Goal: Information Seeking & Learning: Check status

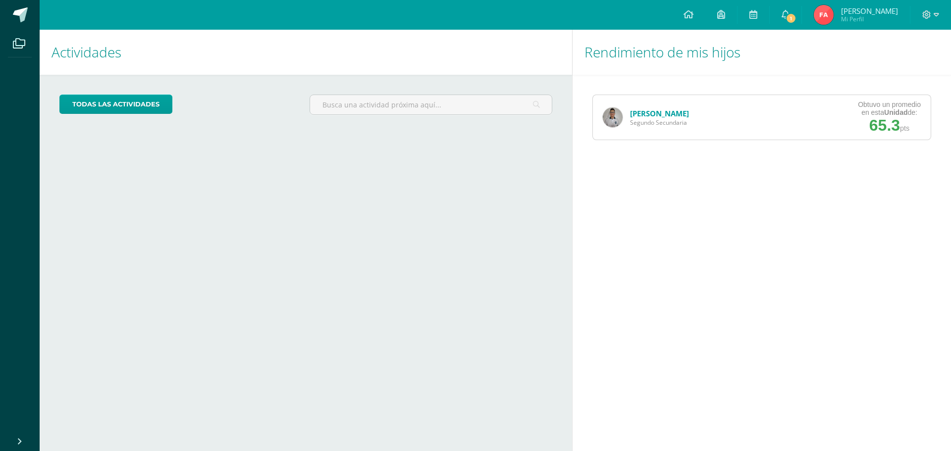
click at [675, 113] on link "[PERSON_NAME]" at bounding box center [659, 113] width 59 height 10
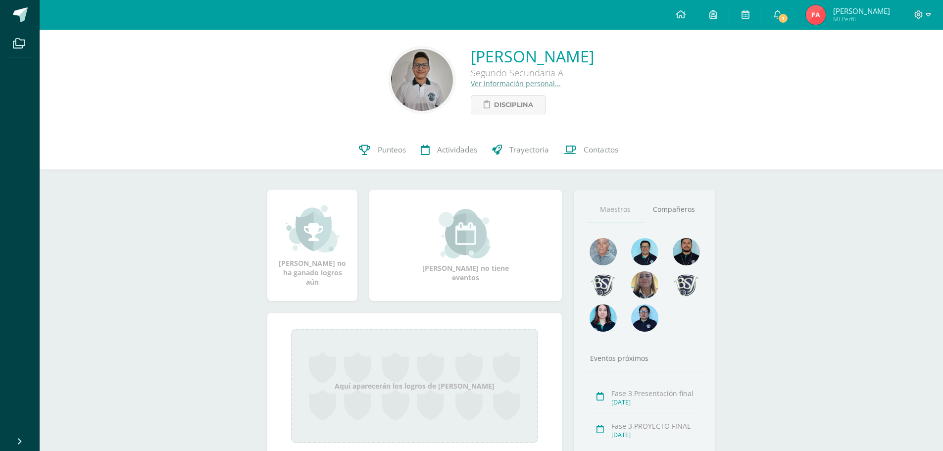
click at [378, 153] on span "Punteos" at bounding box center [392, 150] width 28 height 10
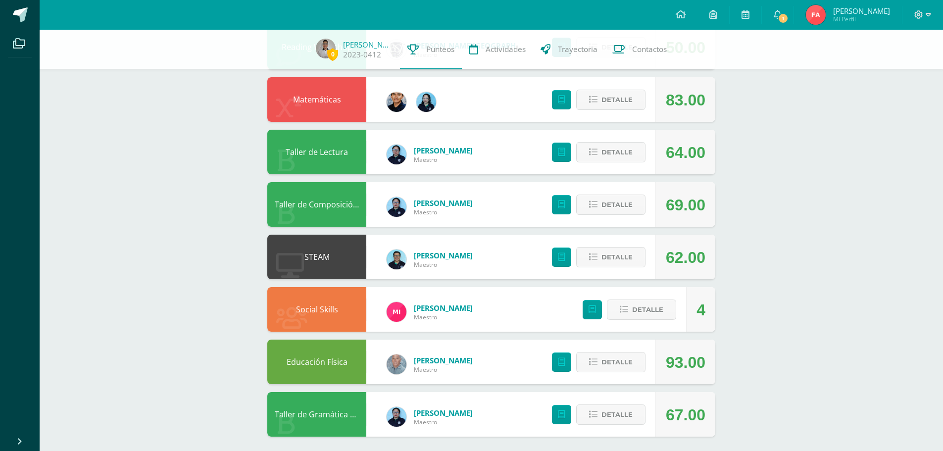
scroll to position [451, 0]
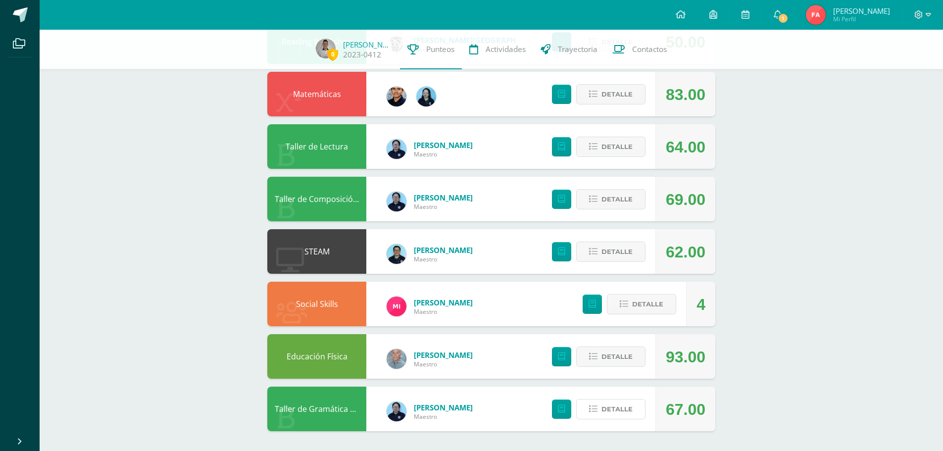
drag, startPoint x: 612, startPoint y: 407, endPoint x: 618, endPoint y: 407, distance: 5.9
click at [612, 407] on span "Detalle" at bounding box center [617, 409] width 31 height 18
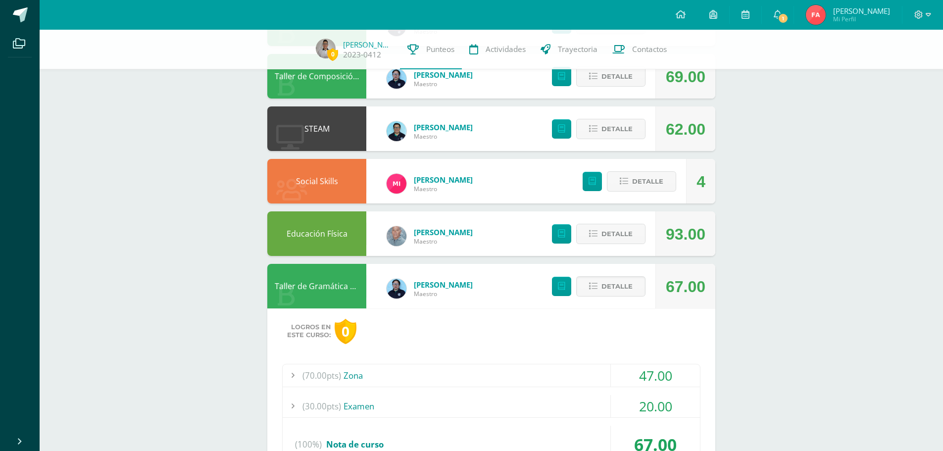
scroll to position [642, 0]
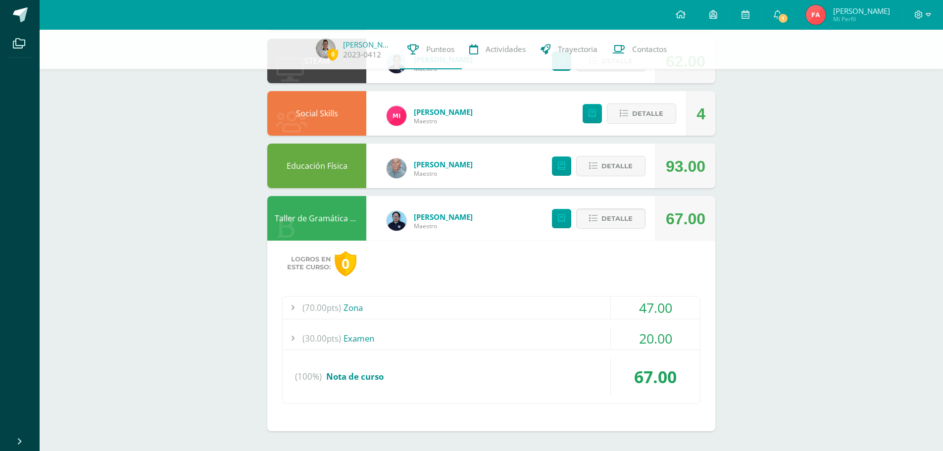
click at [347, 338] on div "(30.00pts) Examen" at bounding box center [491, 338] width 417 height 22
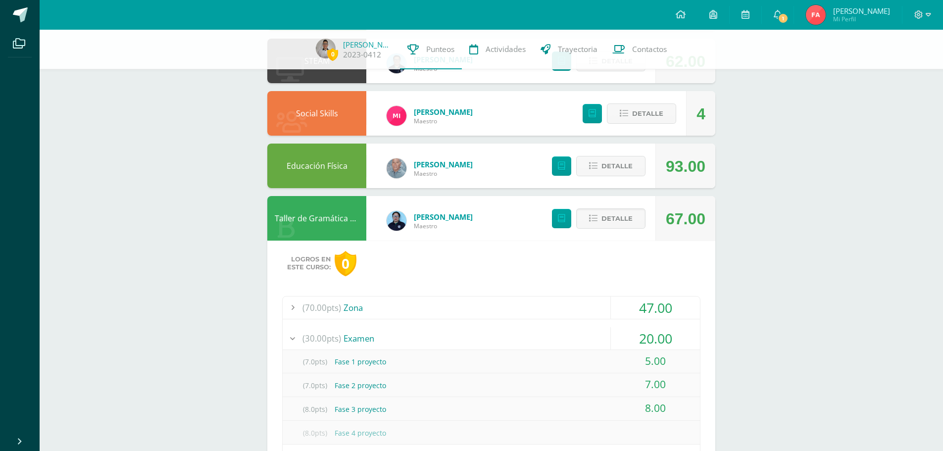
scroll to position [691, 0]
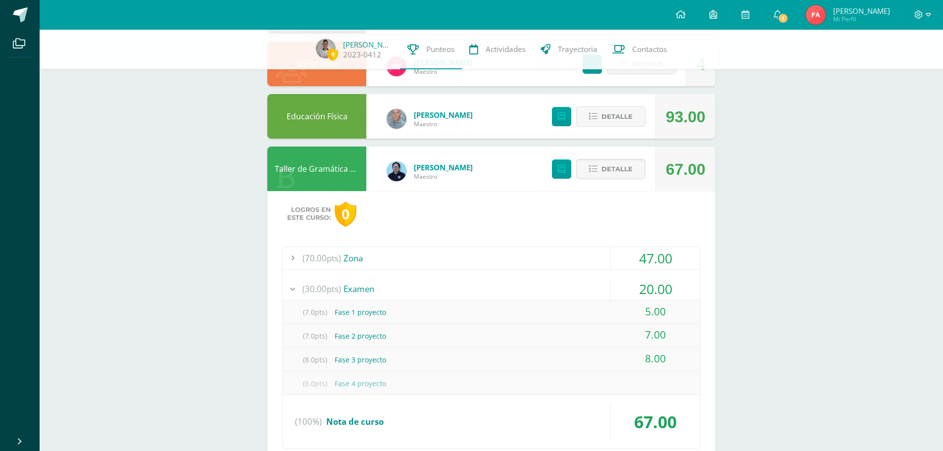
click at [361, 260] on div "(70.00pts) Zona" at bounding box center [491, 258] width 417 height 22
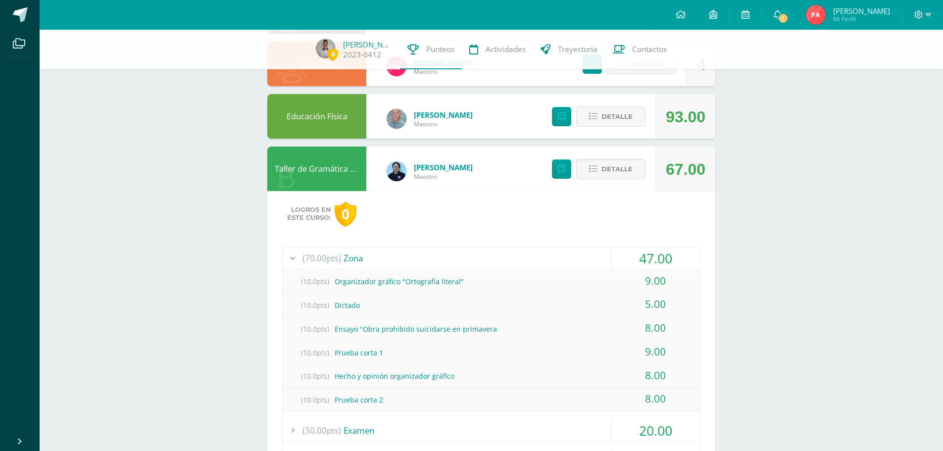
scroll to position [741, 0]
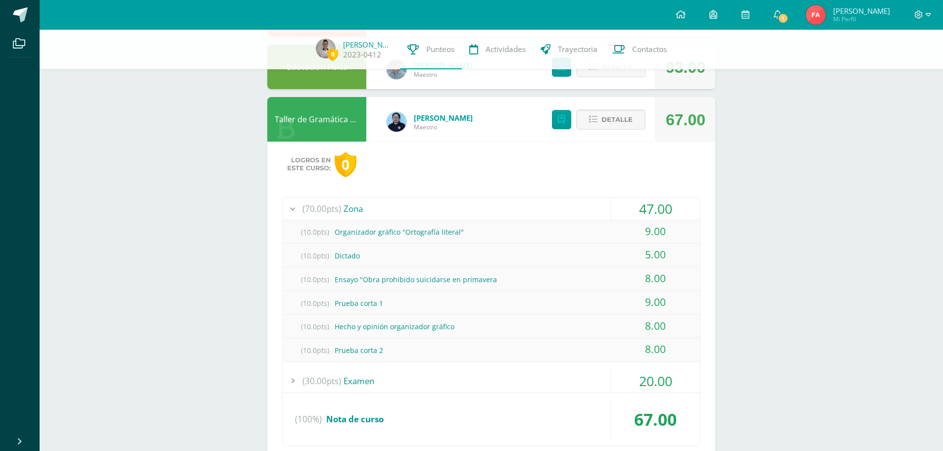
click at [358, 208] on div "(70.00pts) Zona" at bounding box center [491, 209] width 417 height 22
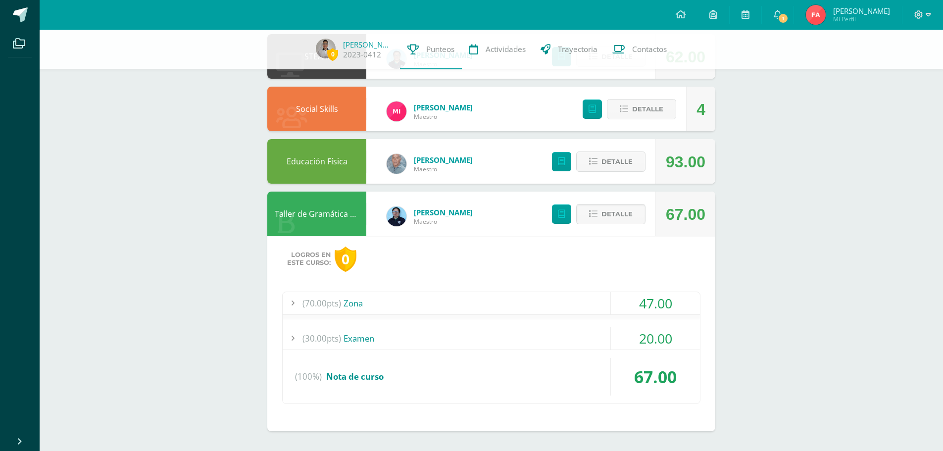
scroll to position [642, 0]
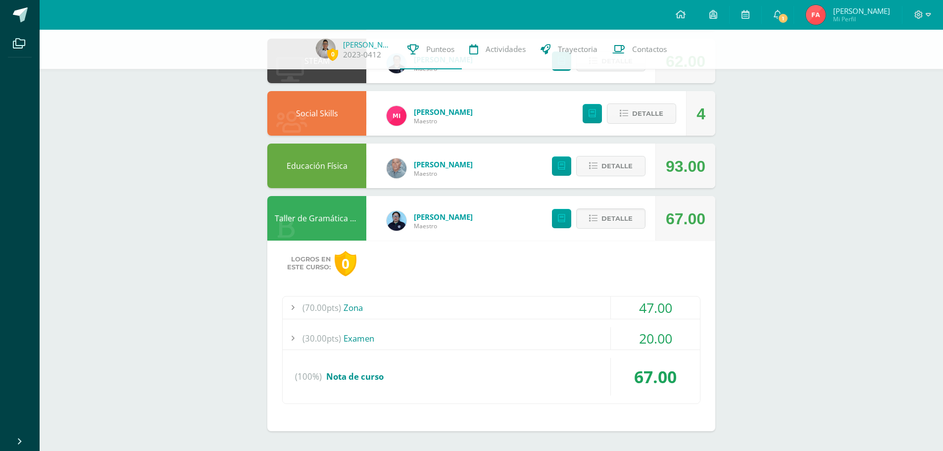
click at [350, 342] on div "(30.00pts) Examen" at bounding box center [491, 338] width 417 height 22
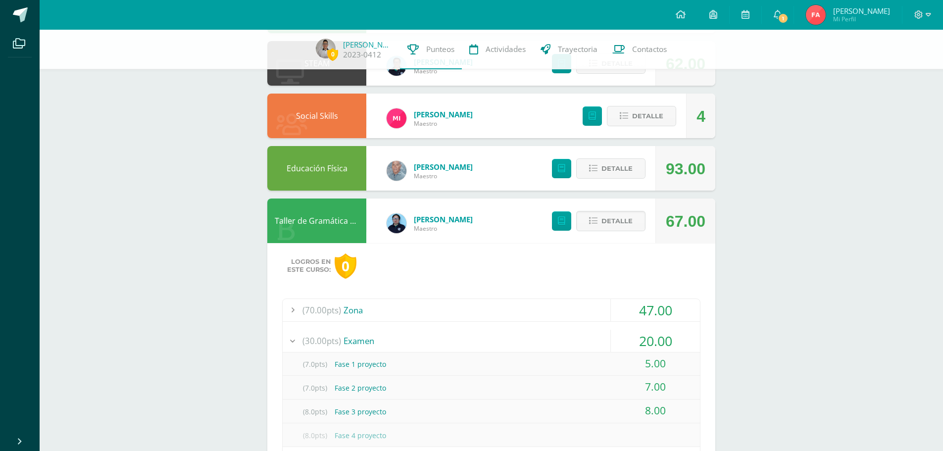
scroll to position [637, 0]
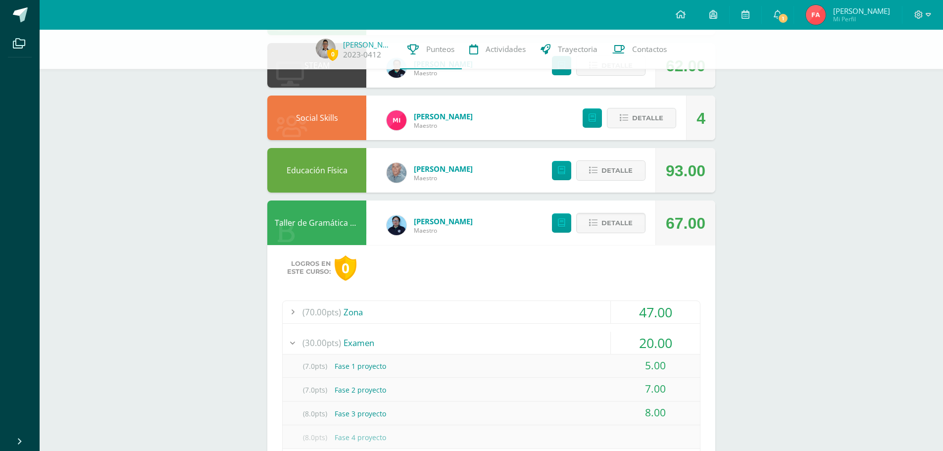
click at [618, 224] on span "Detalle" at bounding box center [617, 223] width 31 height 18
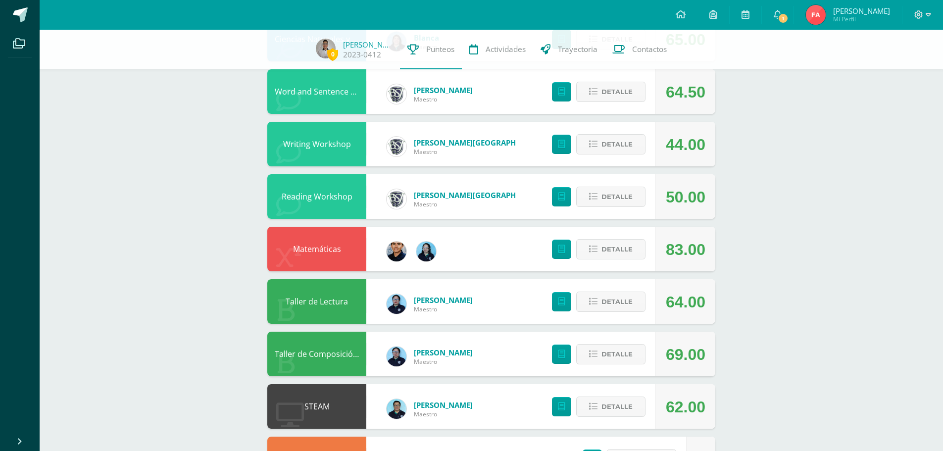
scroll to position [297, 0]
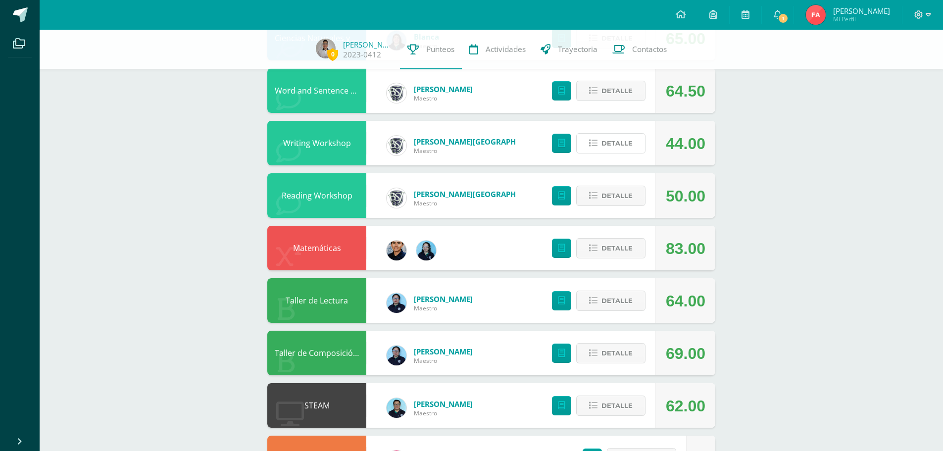
click at [624, 141] on span "Detalle" at bounding box center [617, 143] width 31 height 18
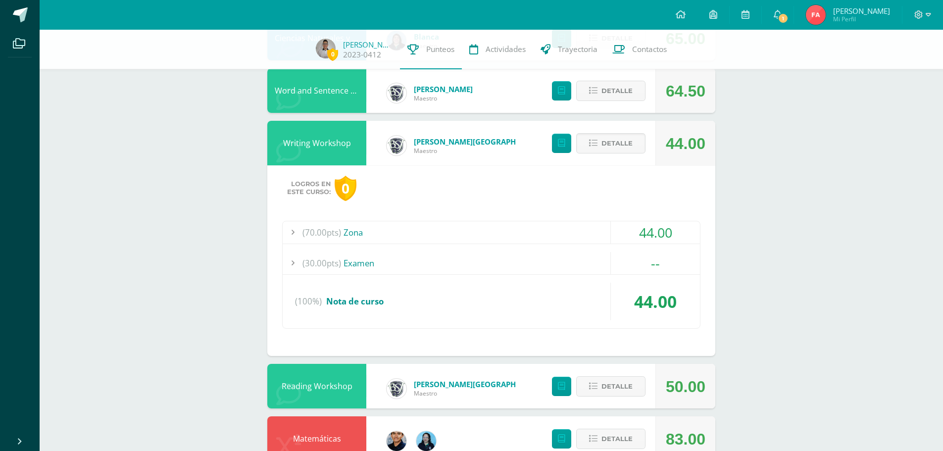
click at [368, 232] on div "(70.00pts) Zona" at bounding box center [491, 232] width 417 height 22
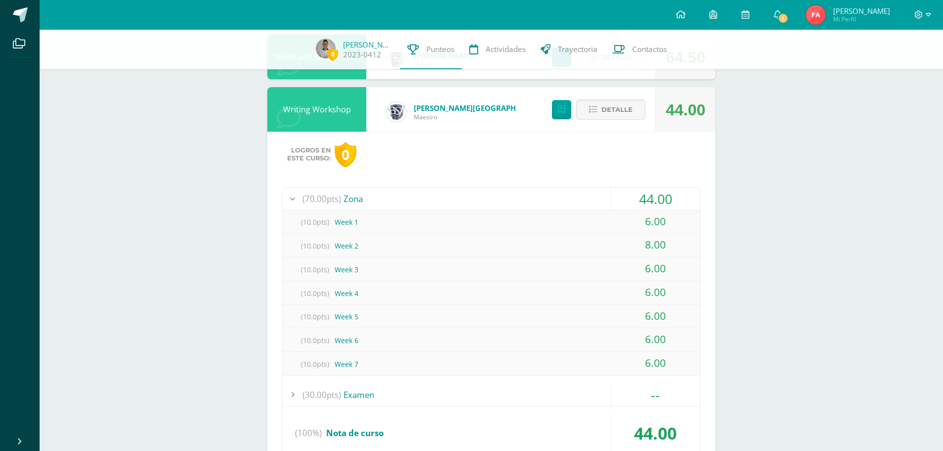
scroll to position [347, 0]
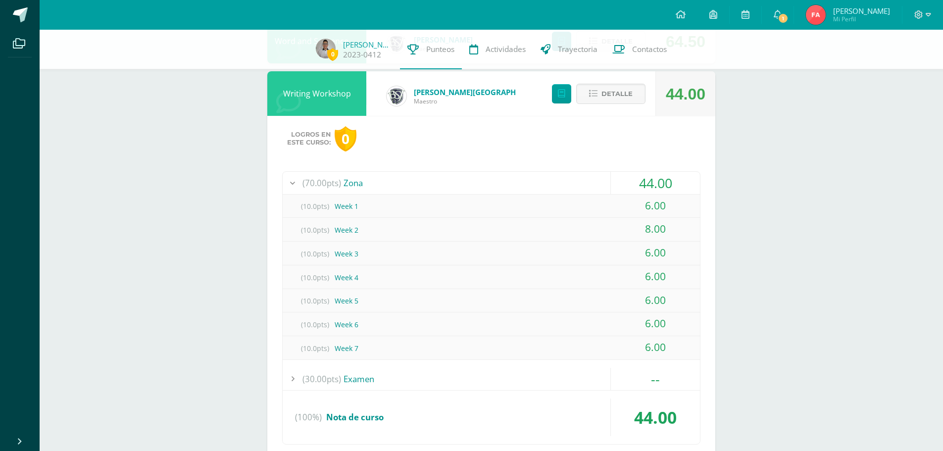
click at [357, 180] on div "(70.00pts) Zona" at bounding box center [491, 183] width 417 height 22
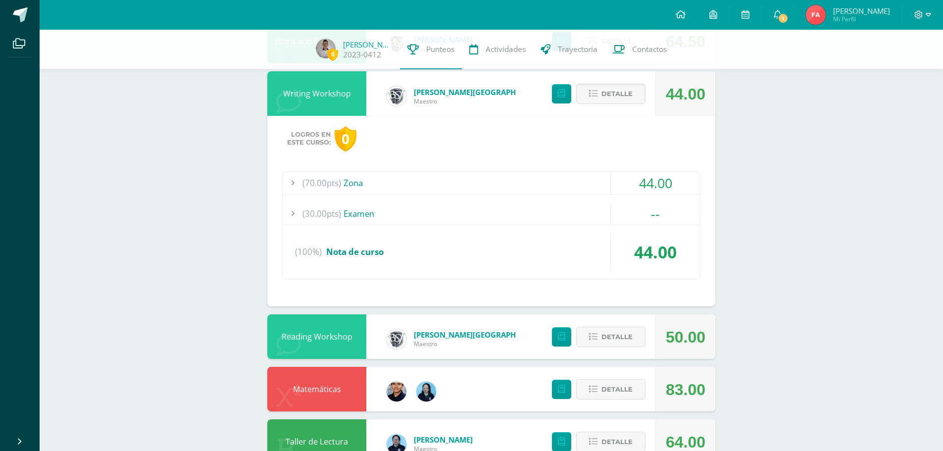
click at [369, 215] on div "(30.00pts) Examen" at bounding box center [491, 214] width 417 height 22
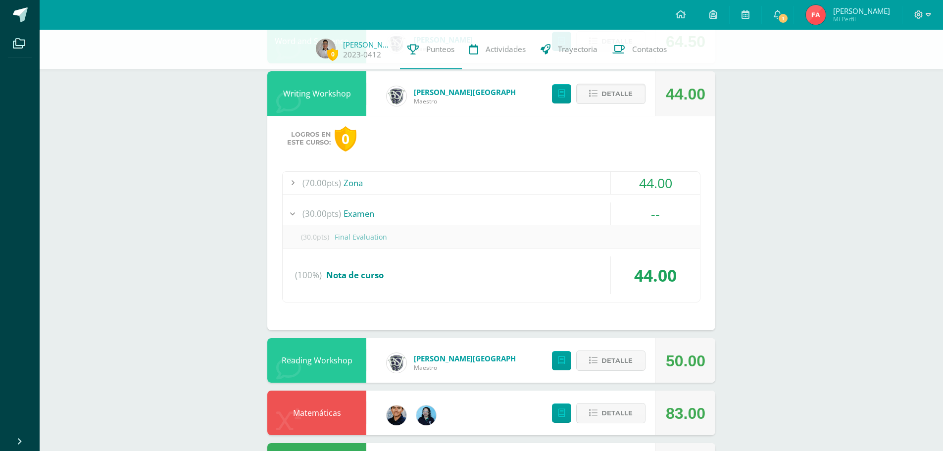
drag, startPoint x: 369, startPoint y: 215, endPoint x: 374, endPoint y: 215, distance: 5.5
click at [369, 215] on div "(30.00pts) Examen" at bounding box center [491, 214] width 417 height 22
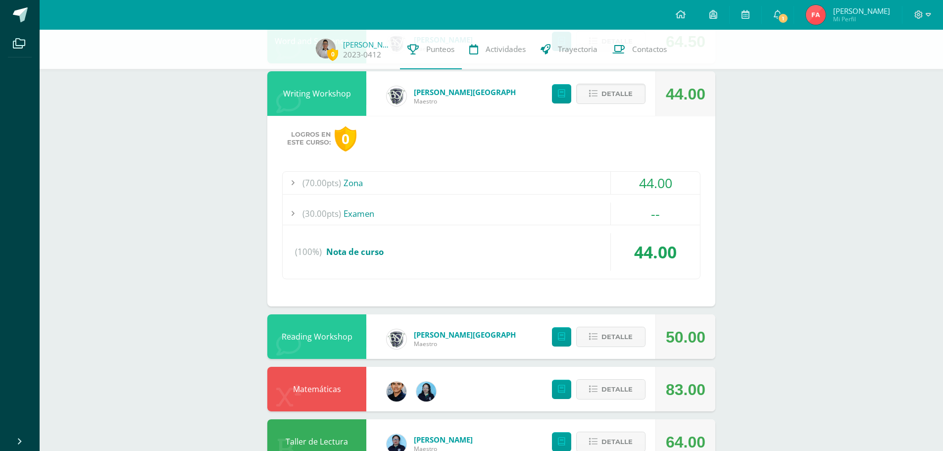
click at [611, 98] on span "Detalle" at bounding box center [617, 94] width 31 height 18
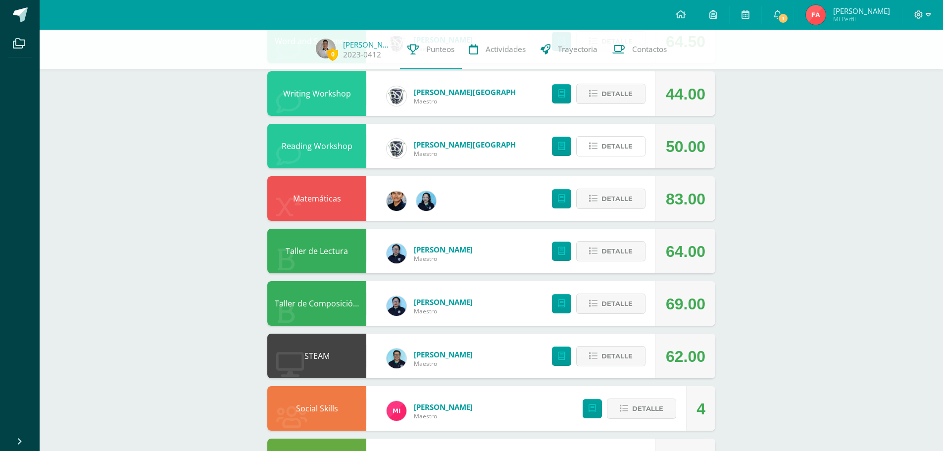
click at [616, 150] on span "Detalle" at bounding box center [617, 146] width 31 height 18
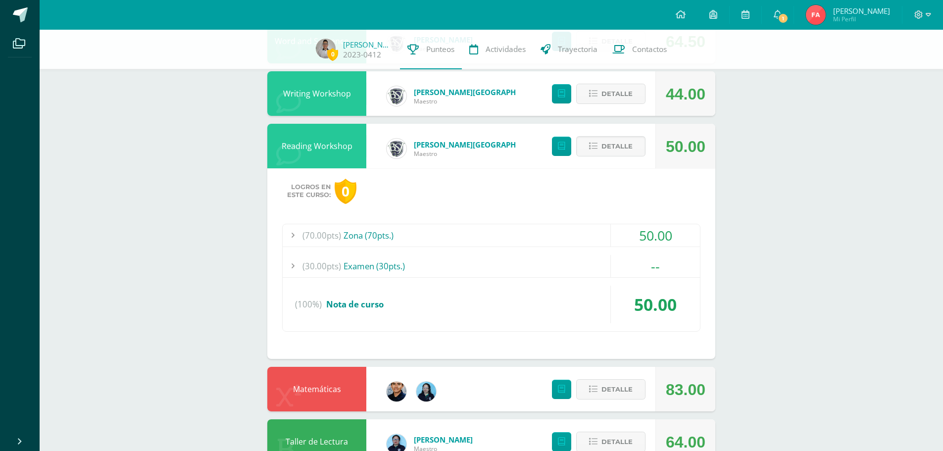
click at [622, 147] on span "Detalle" at bounding box center [617, 146] width 31 height 18
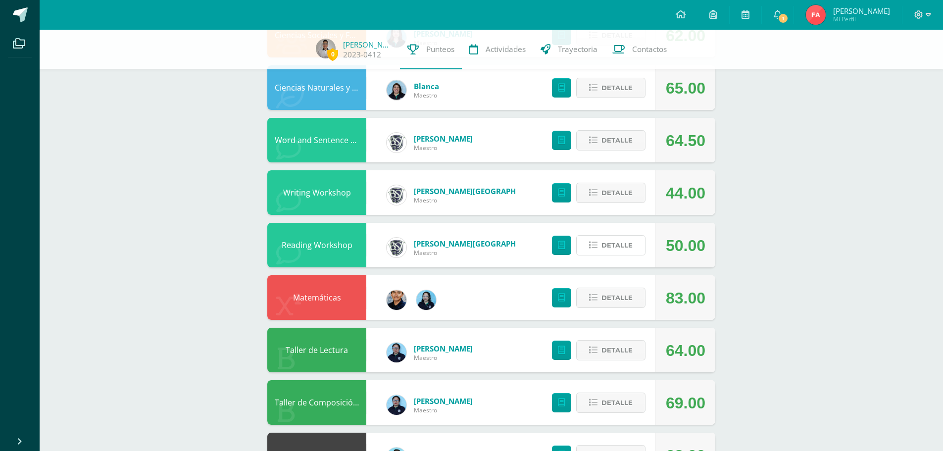
scroll to position [198, 0]
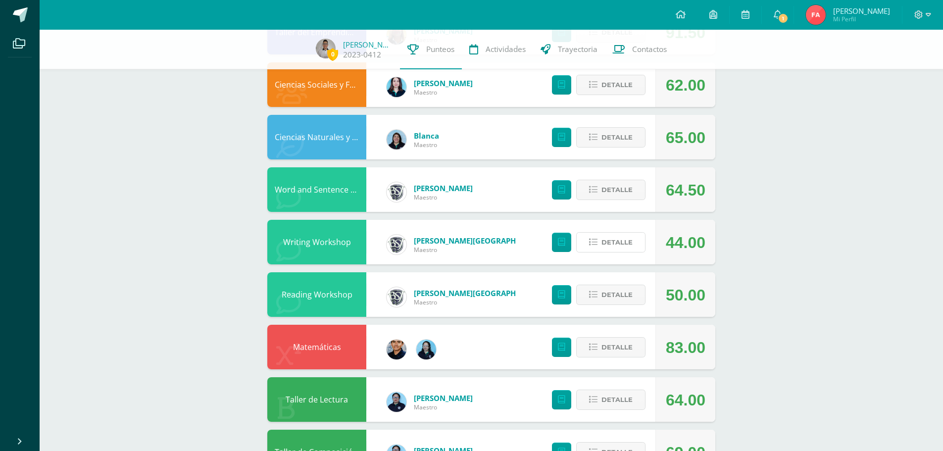
click at [617, 242] on span "Detalle" at bounding box center [617, 242] width 31 height 18
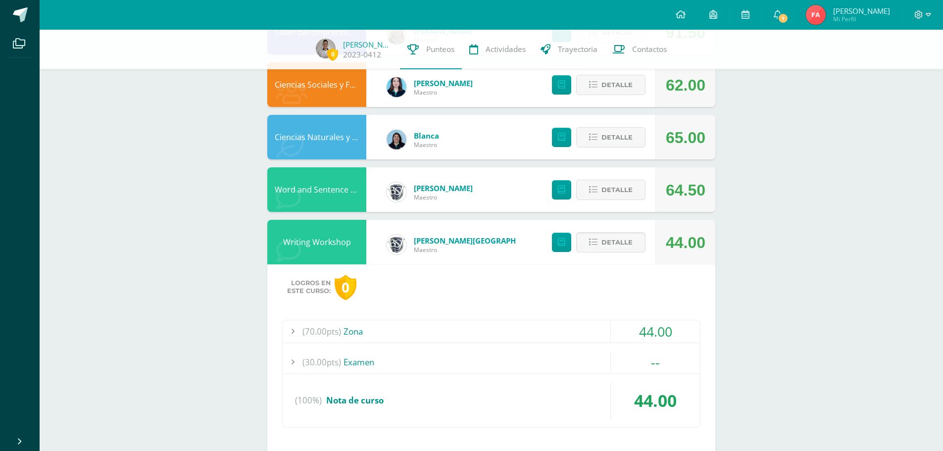
click at [617, 241] on span "Detalle" at bounding box center [617, 242] width 31 height 18
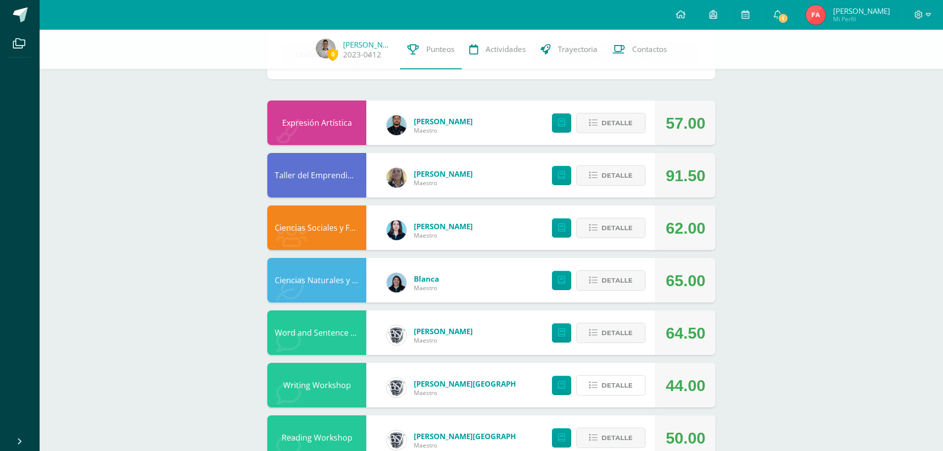
scroll to position [50, 0]
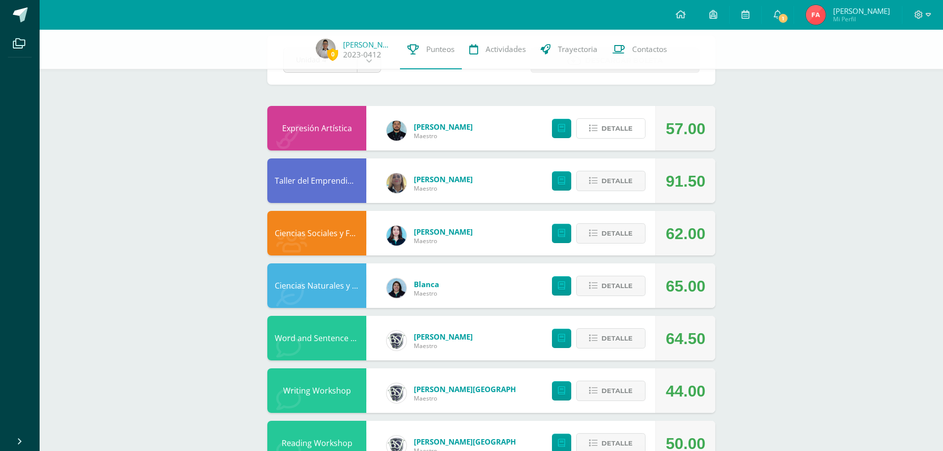
click at [617, 129] on span "Detalle" at bounding box center [617, 128] width 31 height 18
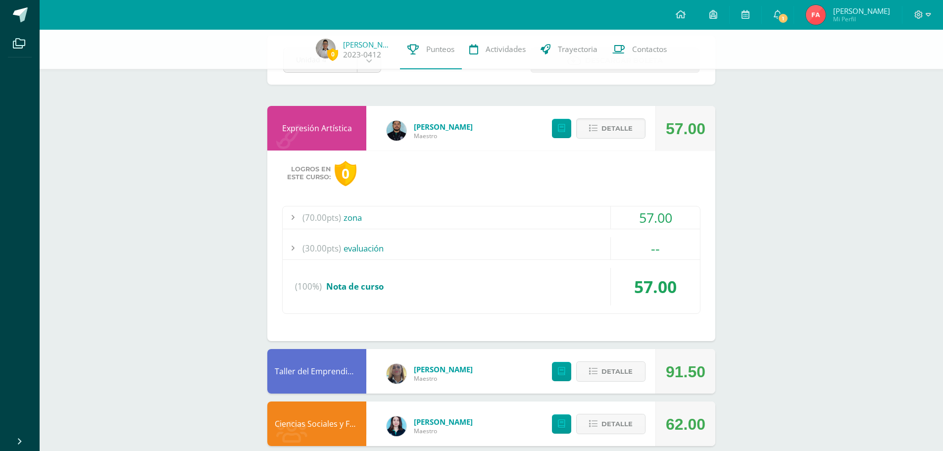
click at [603, 132] on span "Detalle" at bounding box center [617, 128] width 31 height 18
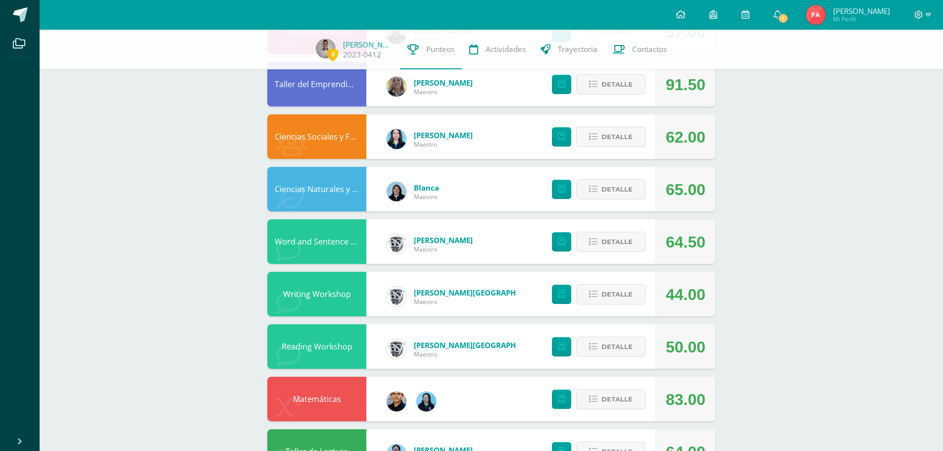
scroll to position [198, 0]
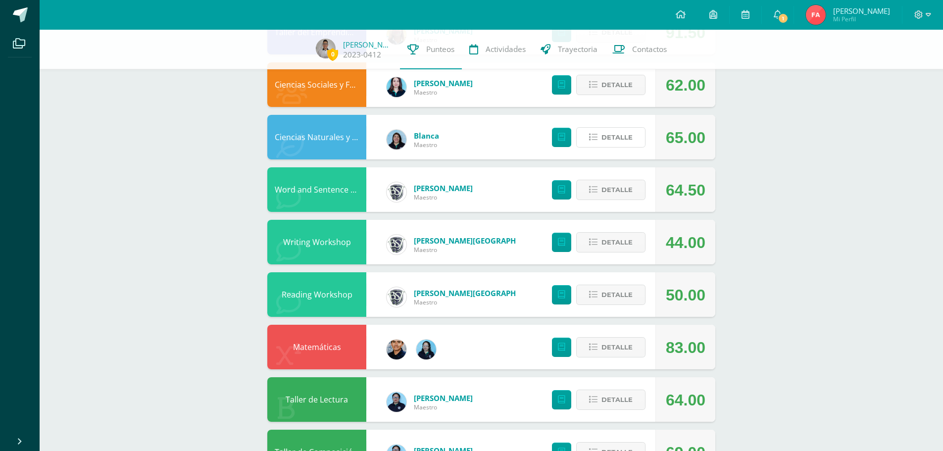
click at [617, 138] on span "Detalle" at bounding box center [617, 137] width 31 height 18
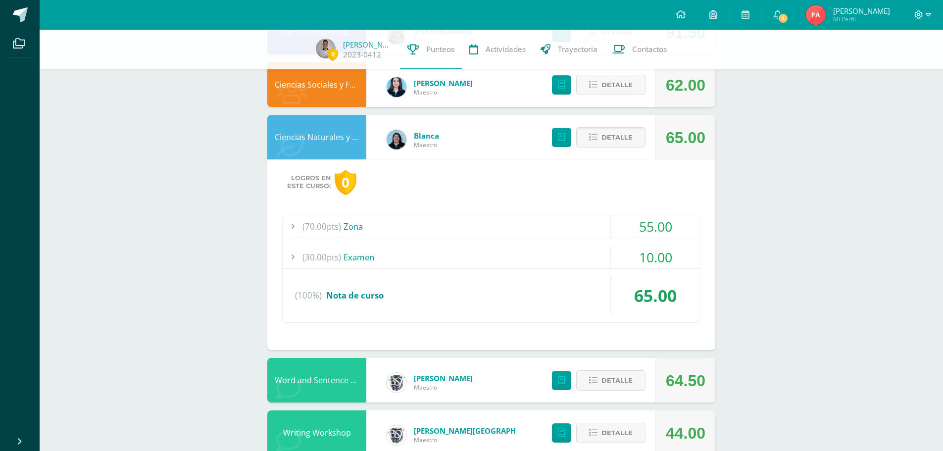
click at [383, 260] on div "(30.00pts) Examen" at bounding box center [491, 257] width 417 height 22
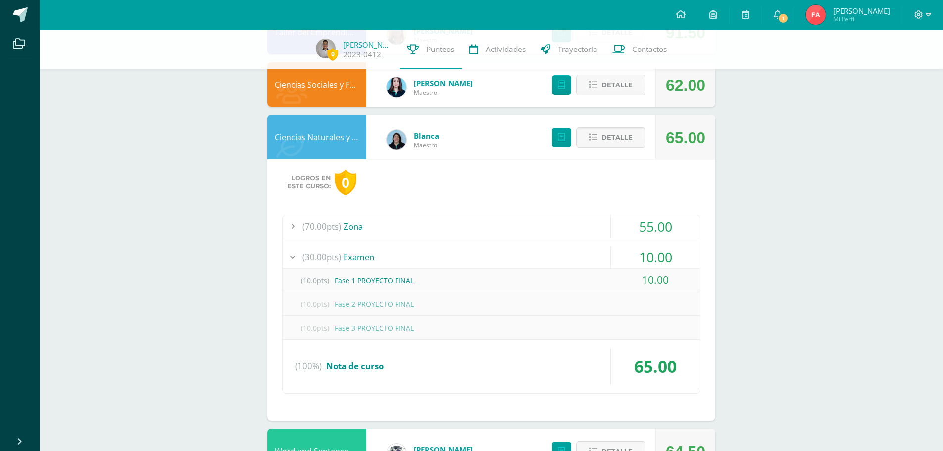
click at [383, 259] on div "(30.00pts) Examen" at bounding box center [491, 257] width 417 height 22
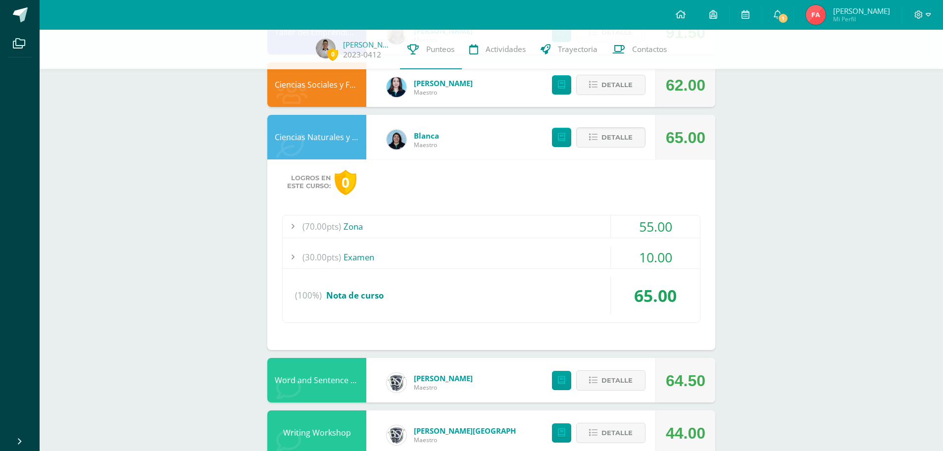
click at [631, 146] on span "Detalle" at bounding box center [617, 137] width 31 height 18
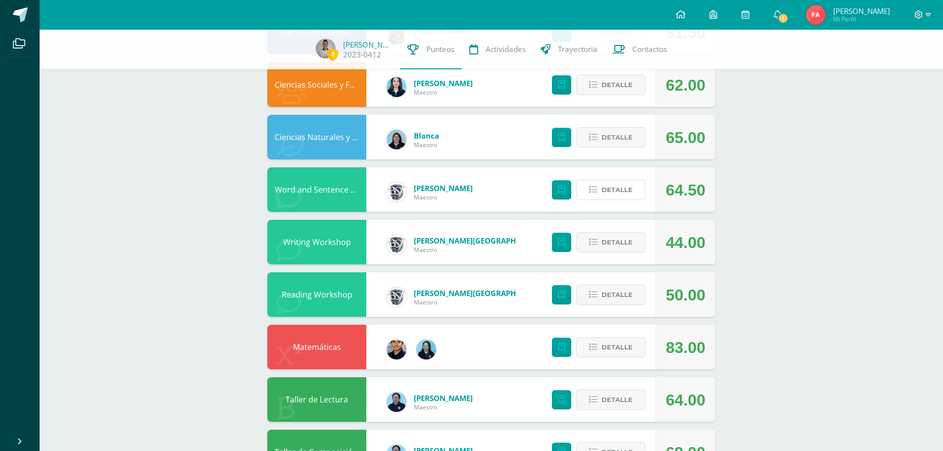
click at [600, 191] on button "Detalle" at bounding box center [610, 190] width 69 height 20
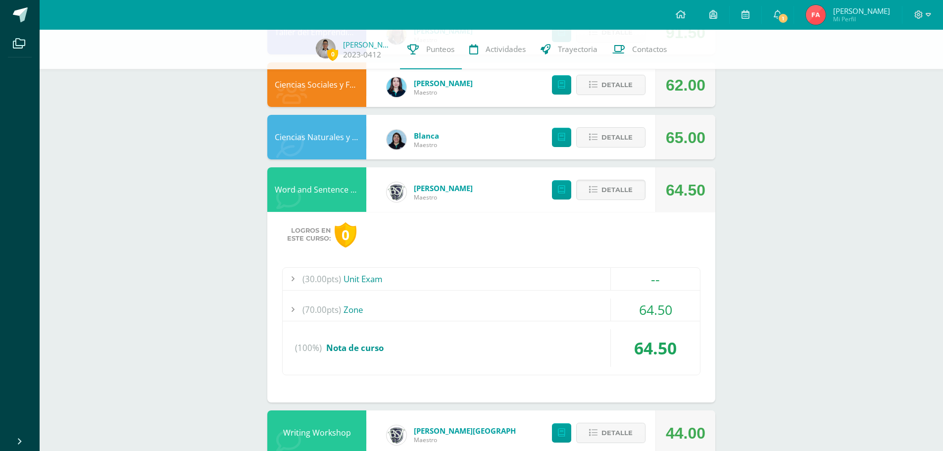
click at [474, 310] on div "(70.00pts) Zone" at bounding box center [491, 310] width 417 height 22
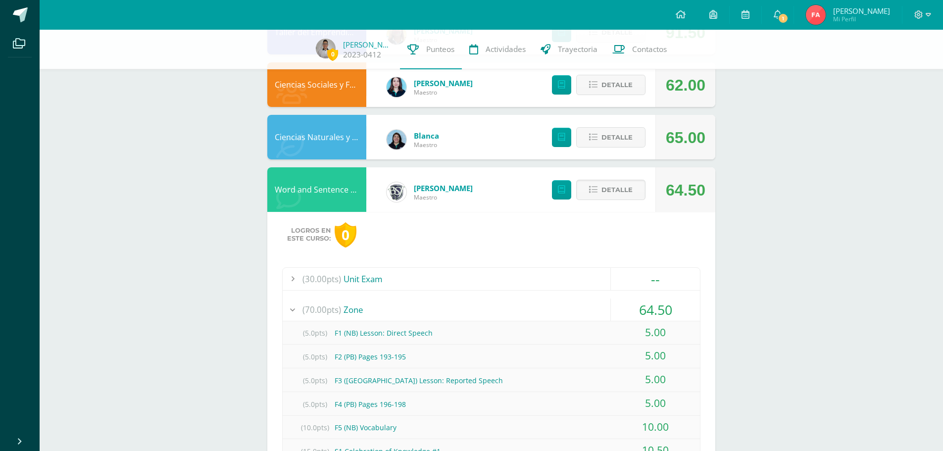
click at [474, 310] on div "(70.00pts) Zone" at bounding box center [491, 310] width 417 height 22
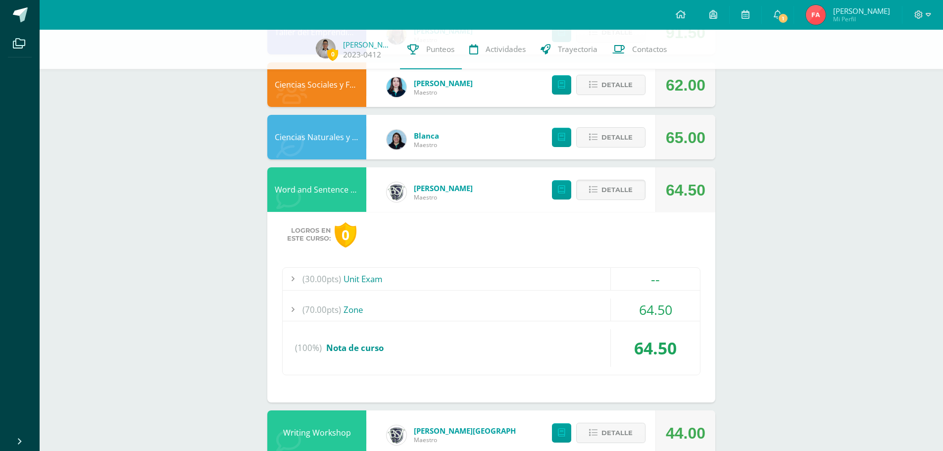
click at [477, 309] on div "(70.00pts) Zone" at bounding box center [491, 310] width 417 height 22
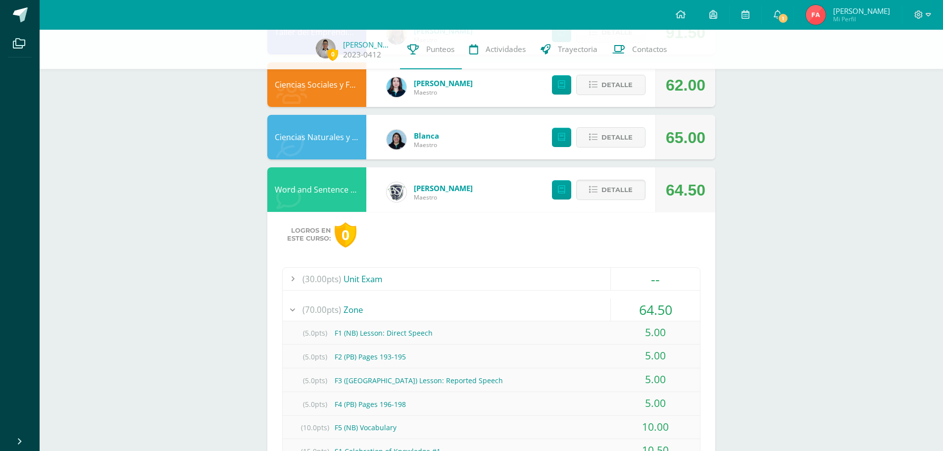
click at [477, 309] on div "(70.00pts) Zone" at bounding box center [491, 310] width 417 height 22
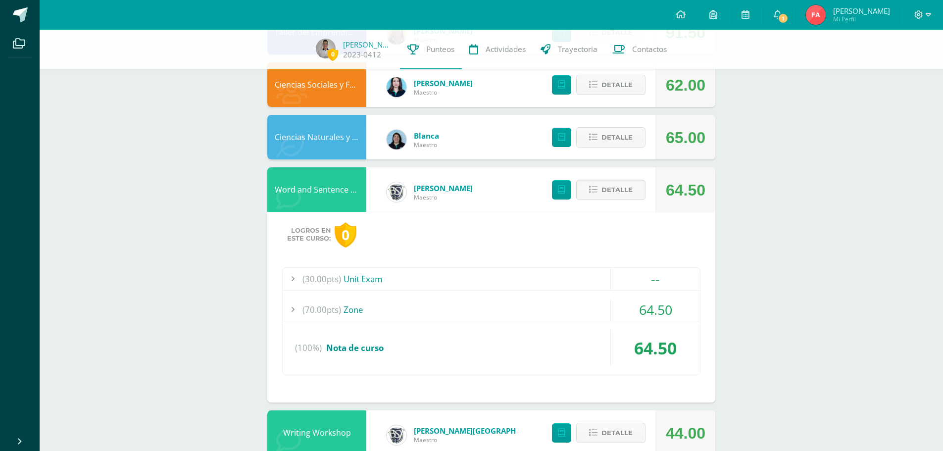
drag, startPoint x: 619, startPoint y: 188, endPoint x: 616, endPoint y: 202, distance: 14.2
click at [618, 188] on span "Detalle" at bounding box center [617, 190] width 31 height 18
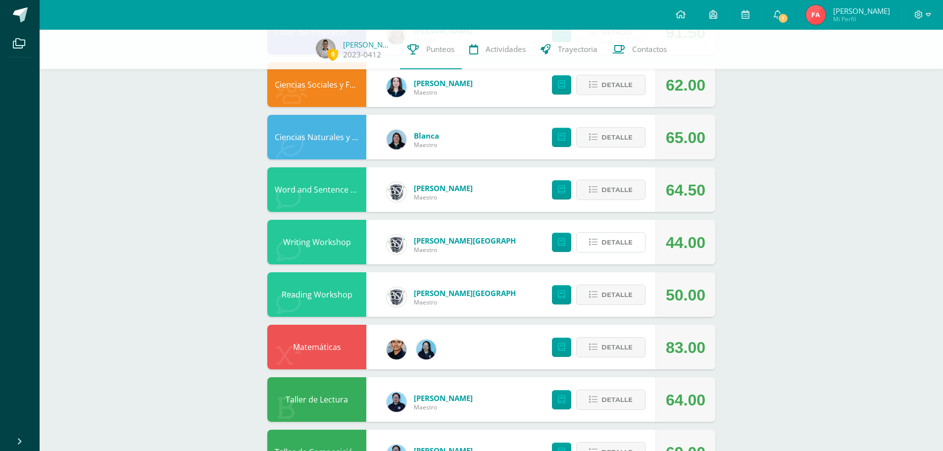
click at [627, 245] on span "Detalle" at bounding box center [617, 242] width 31 height 18
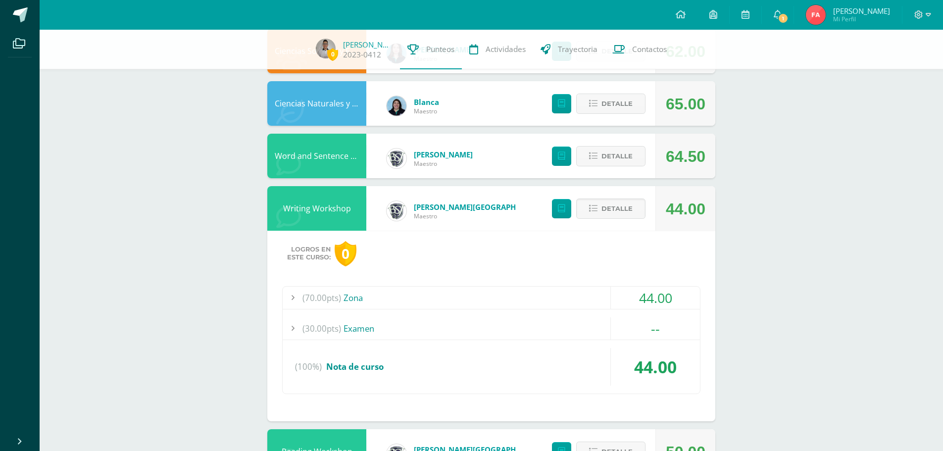
scroll to position [297, 0]
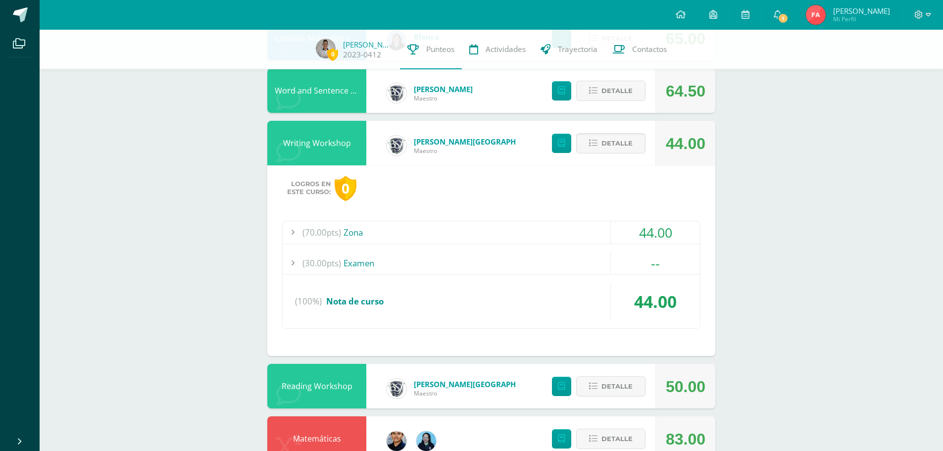
click at [451, 233] on div "(70.00pts) Zona" at bounding box center [491, 232] width 417 height 22
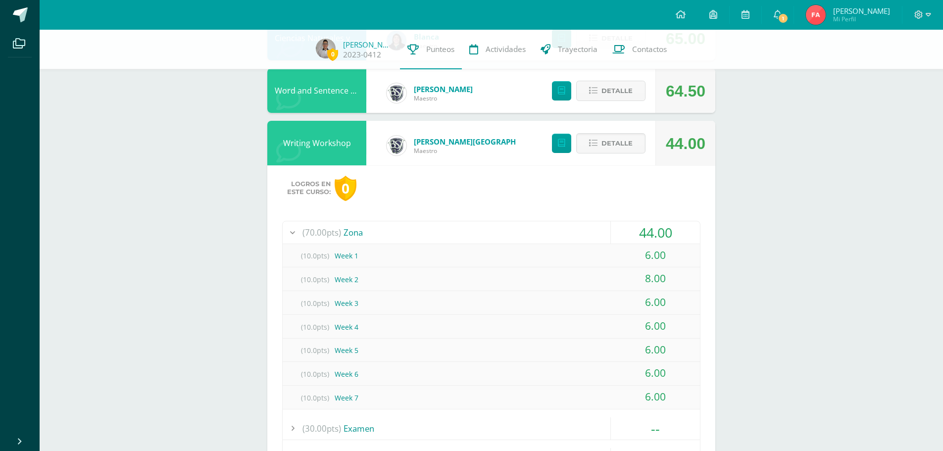
click at [451, 233] on div "(70.00pts) Zona" at bounding box center [491, 232] width 417 height 22
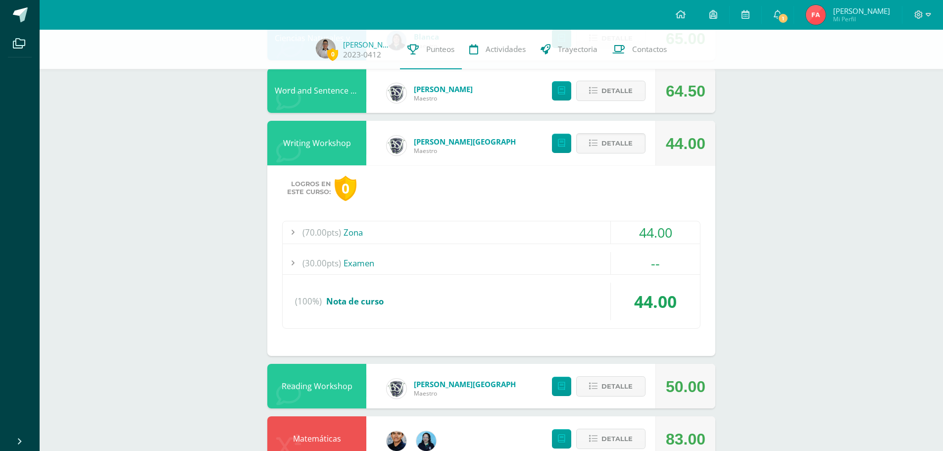
click at [649, 146] on div "Detalle" at bounding box center [596, 143] width 118 height 45
click at [640, 144] on button "Detalle" at bounding box center [610, 143] width 69 height 20
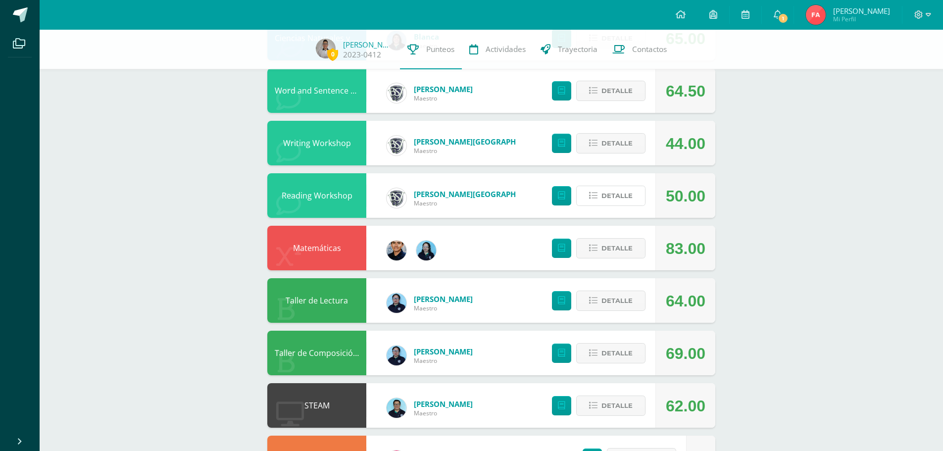
drag, startPoint x: 608, startPoint y: 196, endPoint x: 599, endPoint y: 217, distance: 23.5
click at [608, 196] on span "Detalle" at bounding box center [617, 196] width 31 height 18
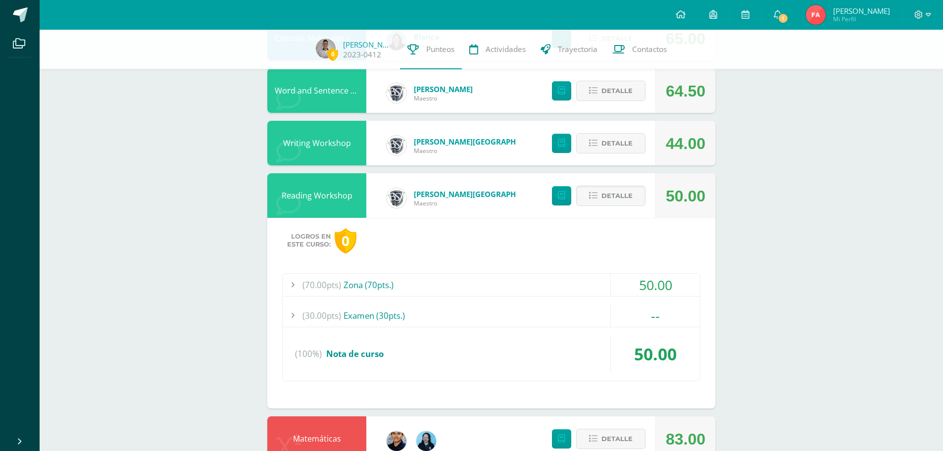
click at [466, 285] on div "(70.00pts) Zona (70pts.)" at bounding box center [491, 285] width 417 height 22
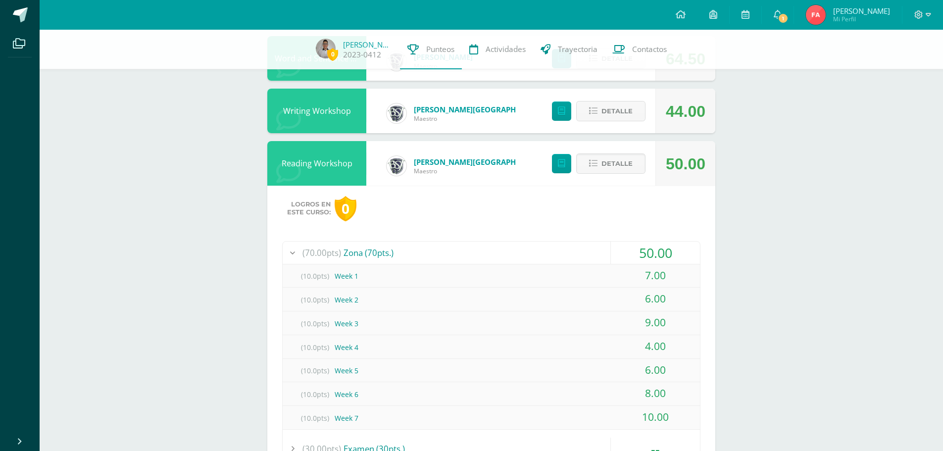
scroll to position [347, 0]
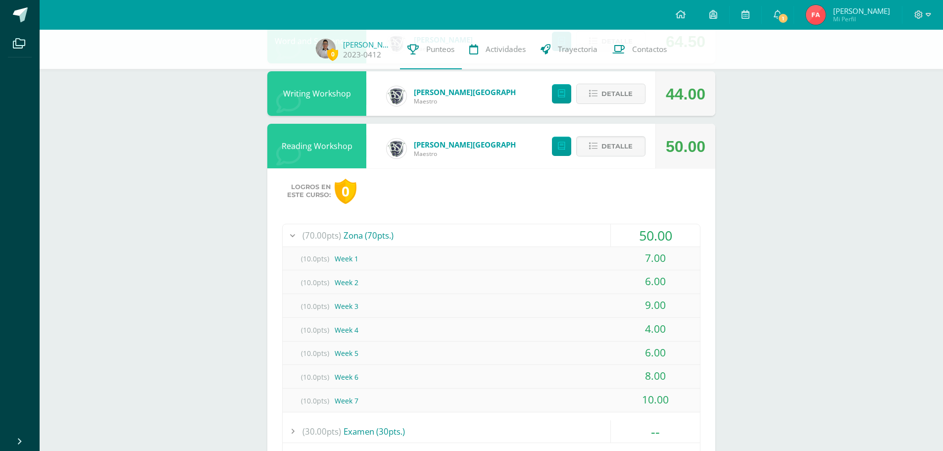
click at [619, 143] on span "Detalle" at bounding box center [617, 146] width 31 height 18
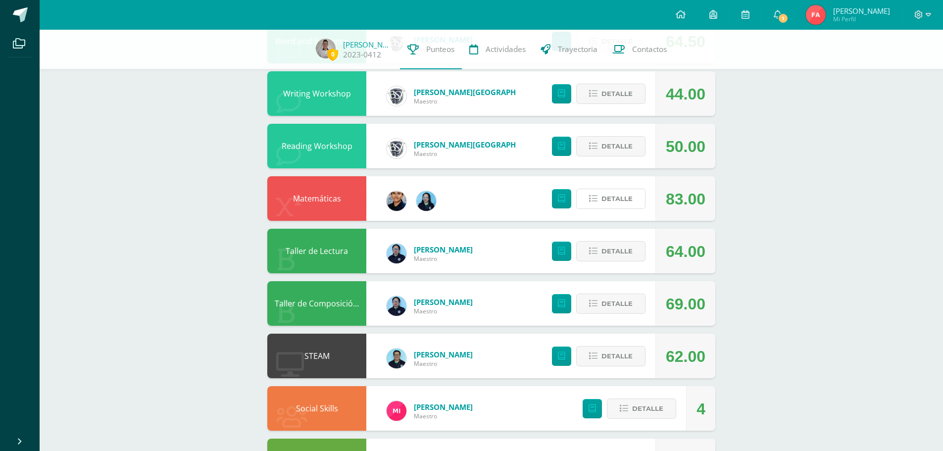
click at [618, 202] on span "Detalle" at bounding box center [617, 199] width 31 height 18
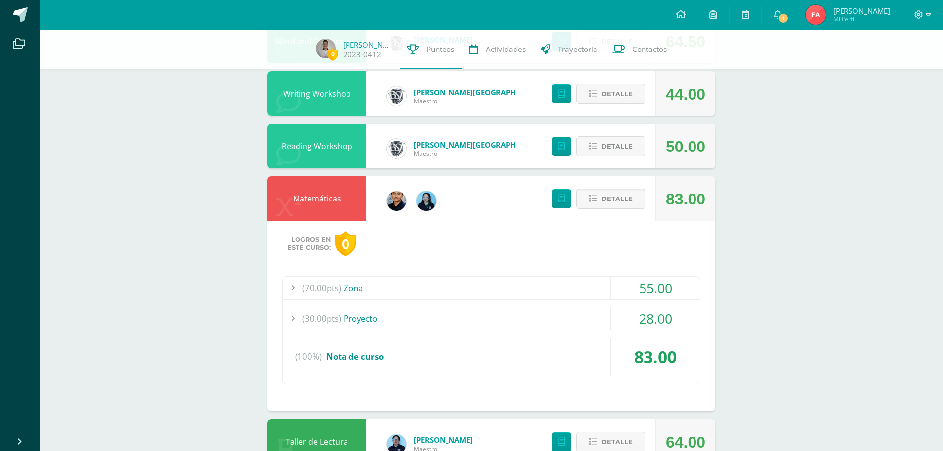
click at [620, 201] on span "Detalle" at bounding box center [617, 199] width 31 height 18
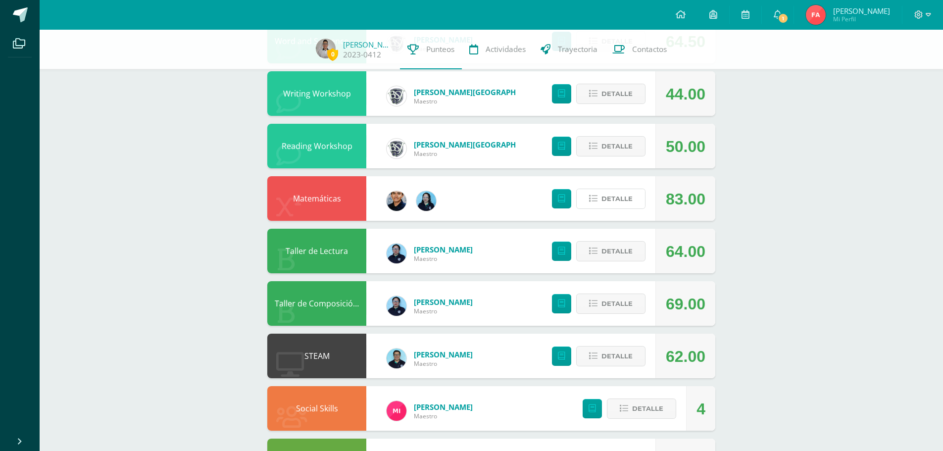
scroll to position [396, 0]
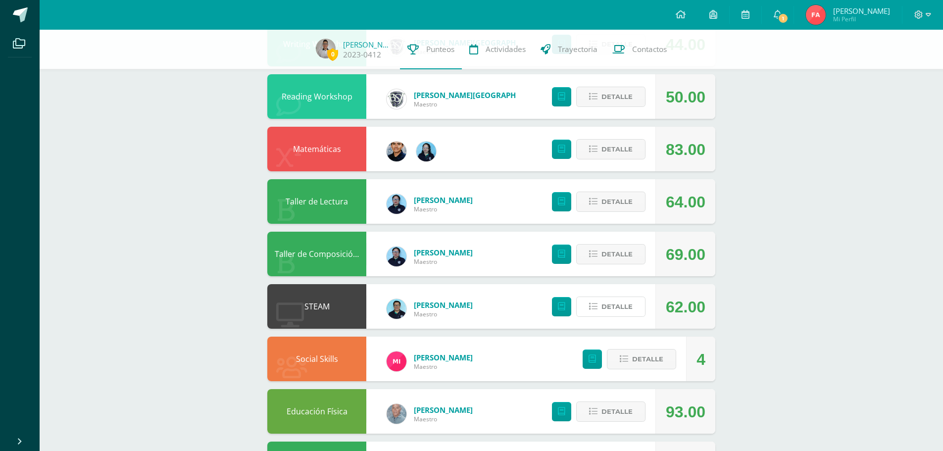
click at [623, 310] on span "Detalle" at bounding box center [617, 307] width 31 height 18
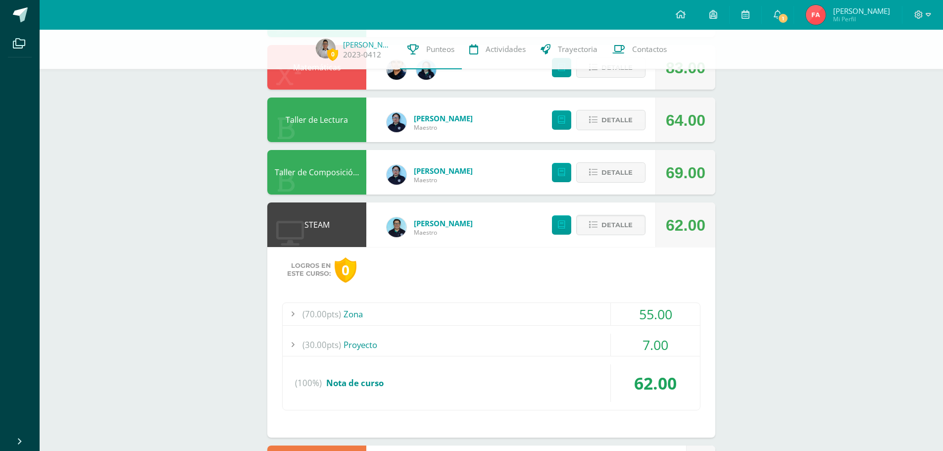
scroll to position [495, 0]
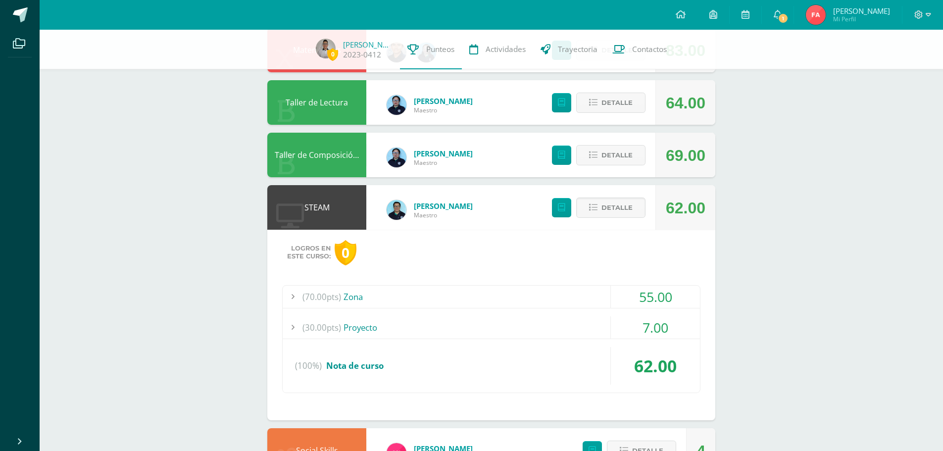
click at [363, 332] on div "(30.00pts) Proyecto" at bounding box center [491, 327] width 417 height 22
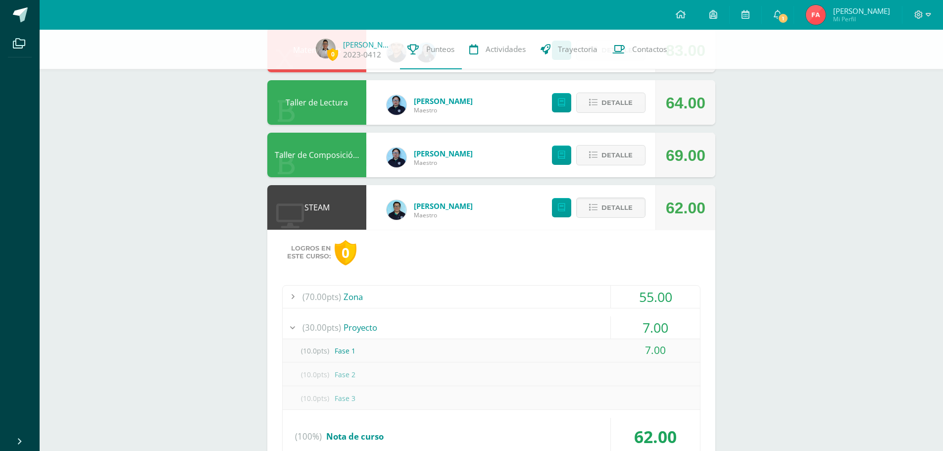
drag, startPoint x: 619, startPoint y: 213, endPoint x: 635, endPoint y: 226, distance: 20.8
click at [619, 213] on span "Detalle" at bounding box center [617, 208] width 31 height 18
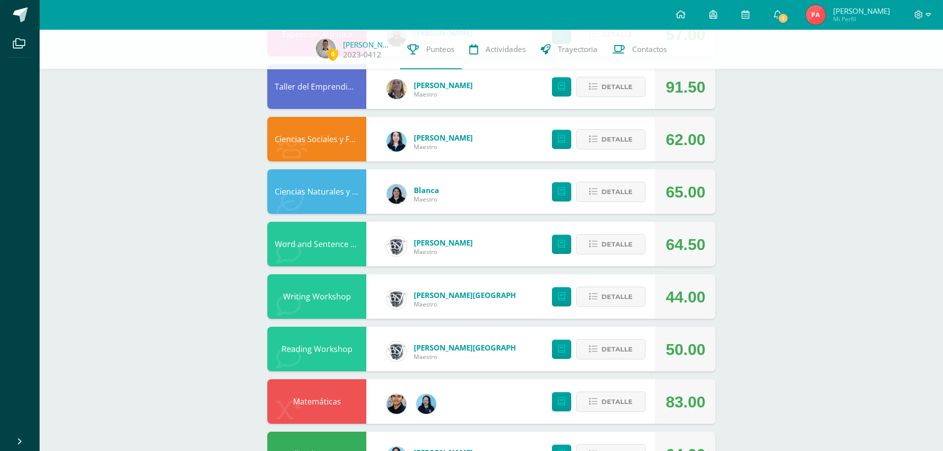
scroll to position [149, 0]
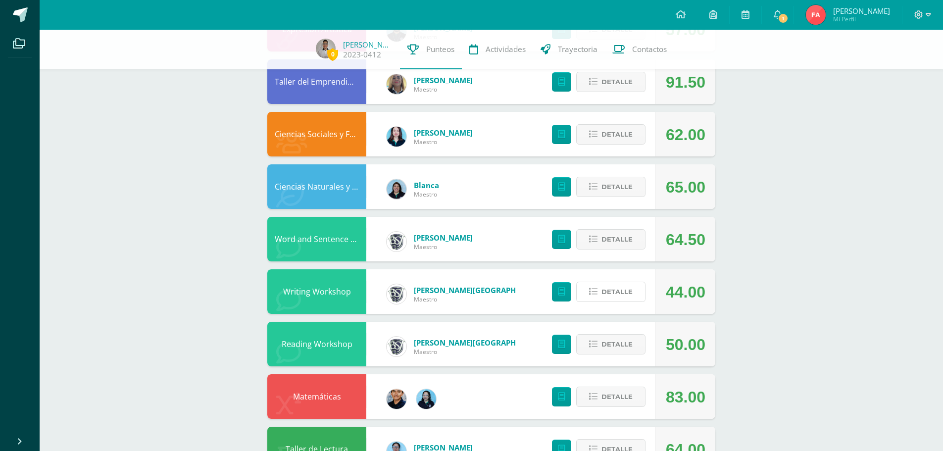
click at [620, 295] on span "Detalle" at bounding box center [617, 292] width 31 height 18
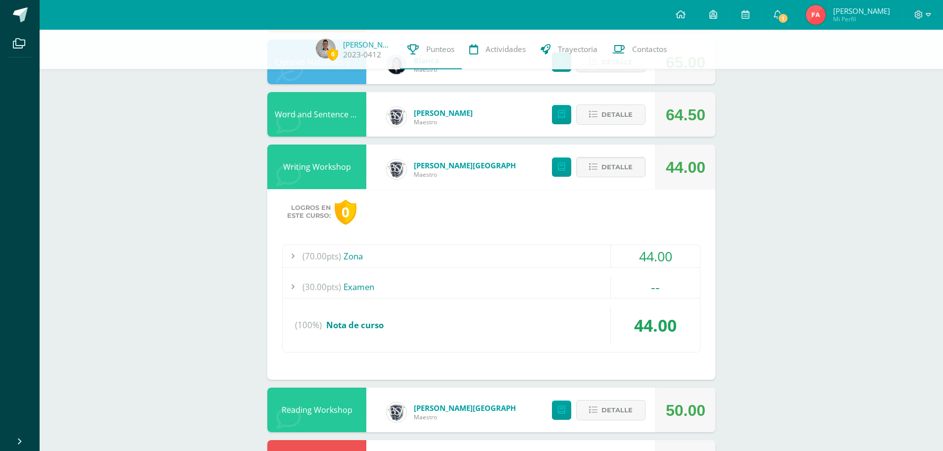
scroll to position [297, 0]
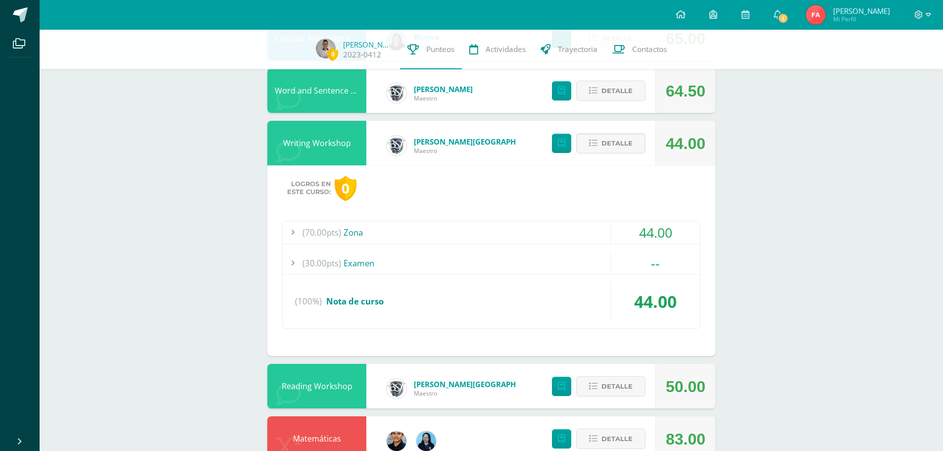
click at [364, 233] on div "(70.00pts) Zona" at bounding box center [491, 232] width 417 height 22
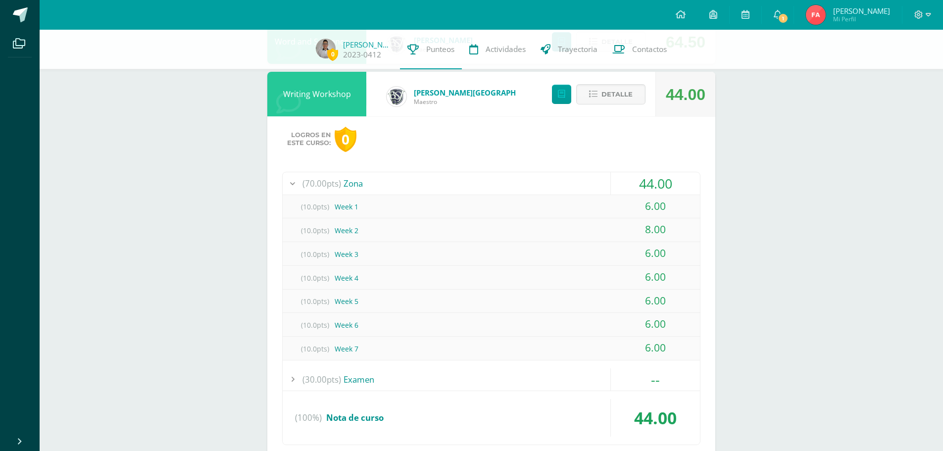
scroll to position [347, 0]
click at [618, 92] on span "Detalle" at bounding box center [617, 94] width 31 height 18
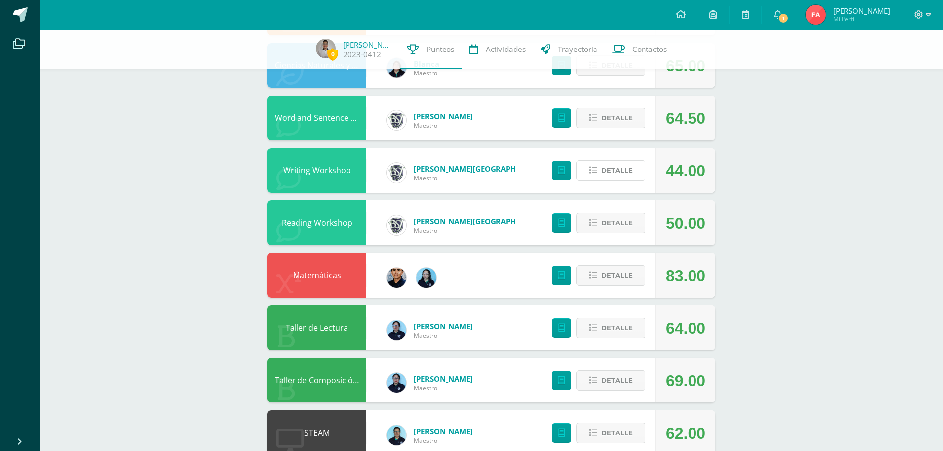
scroll to position [248, 0]
